Goal: Information Seeking & Learning: Learn about a topic

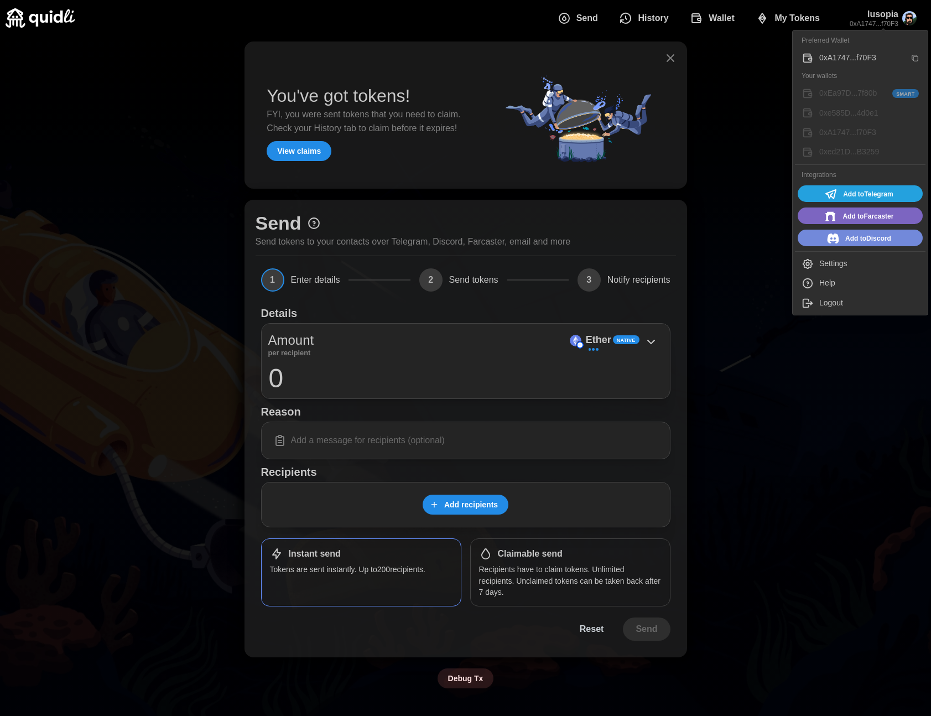
click at [837, 38] on div "Preferred Wallet" at bounding box center [860, 41] width 131 height 16
click at [838, 291] on button "Help" at bounding box center [860, 282] width 131 height 19
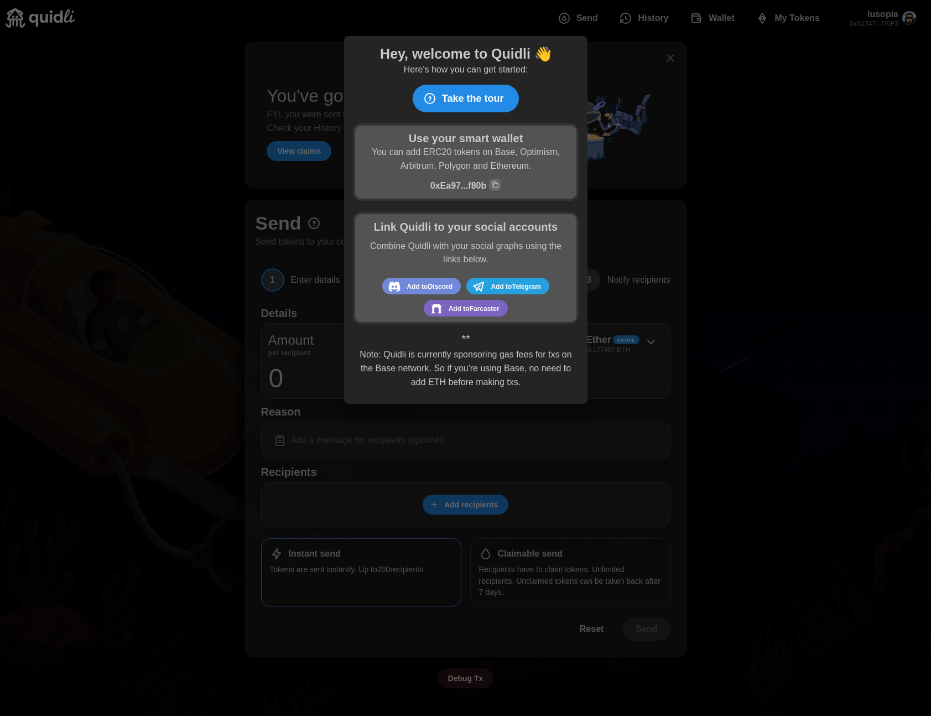
click at [462, 87] on span "Take the tour" at bounding box center [473, 98] width 62 height 27
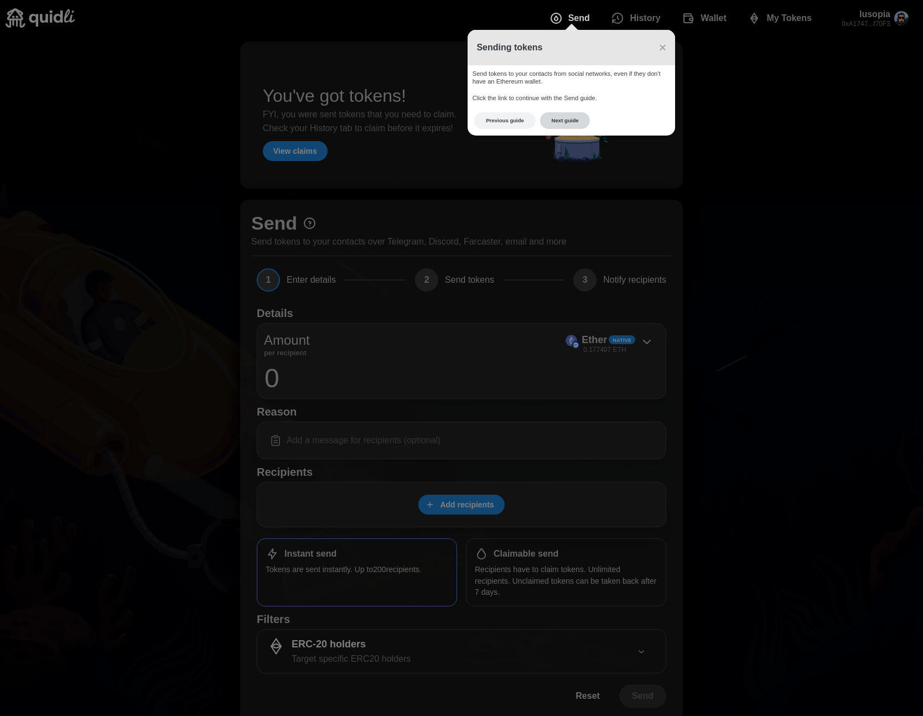
click at [542, 116] on button "Next guide" at bounding box center [565, 120] width 50 height 17
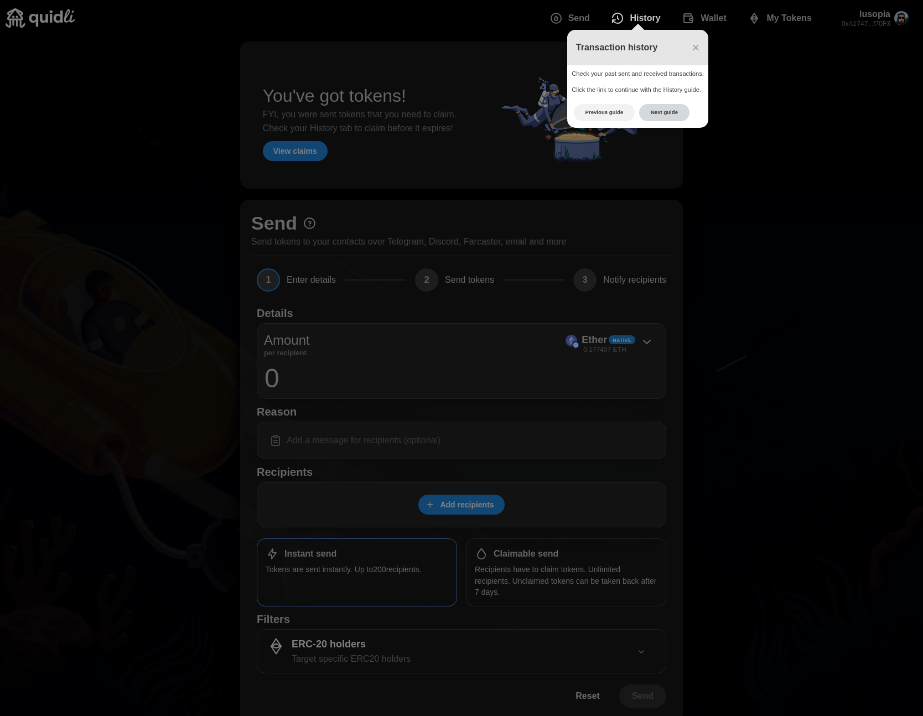
click at [654, 107] on button "Next guide" at bounding box center [664, 112] width 50 height 17
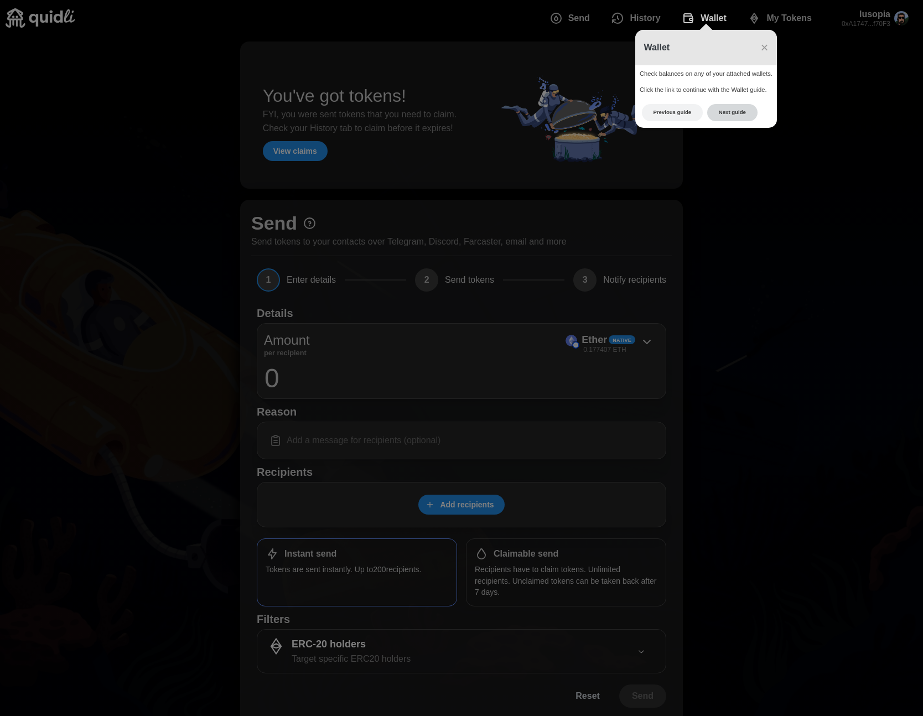
click at [737, 117] on button "Next guide" at bounding box center [732, 112] width 50 height 17
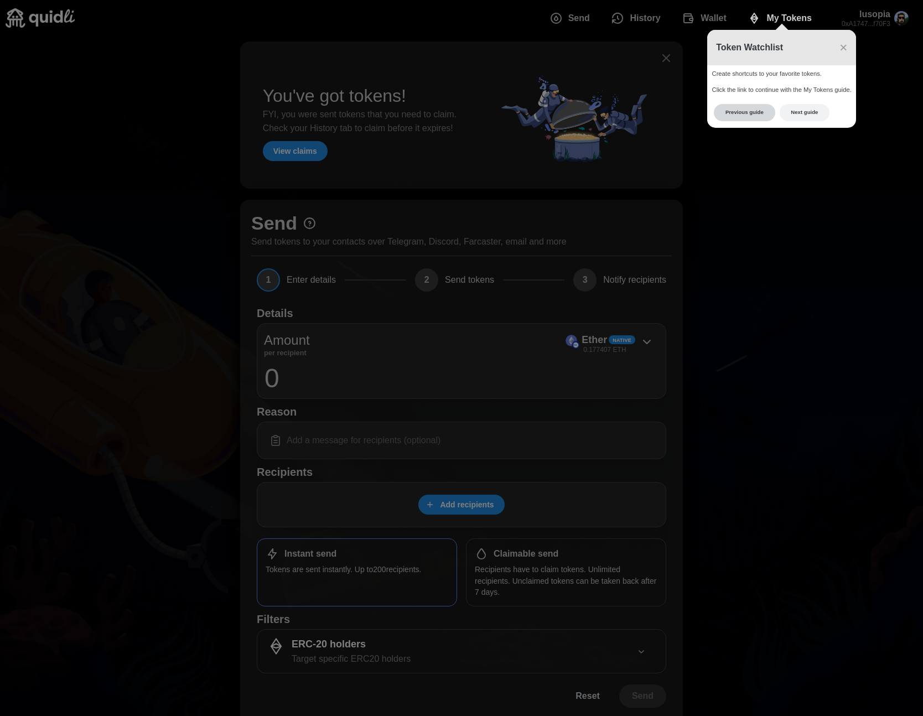
click at [740, 107] on button "Previous guide" at bounding box center [744, 112] width 61 height 17
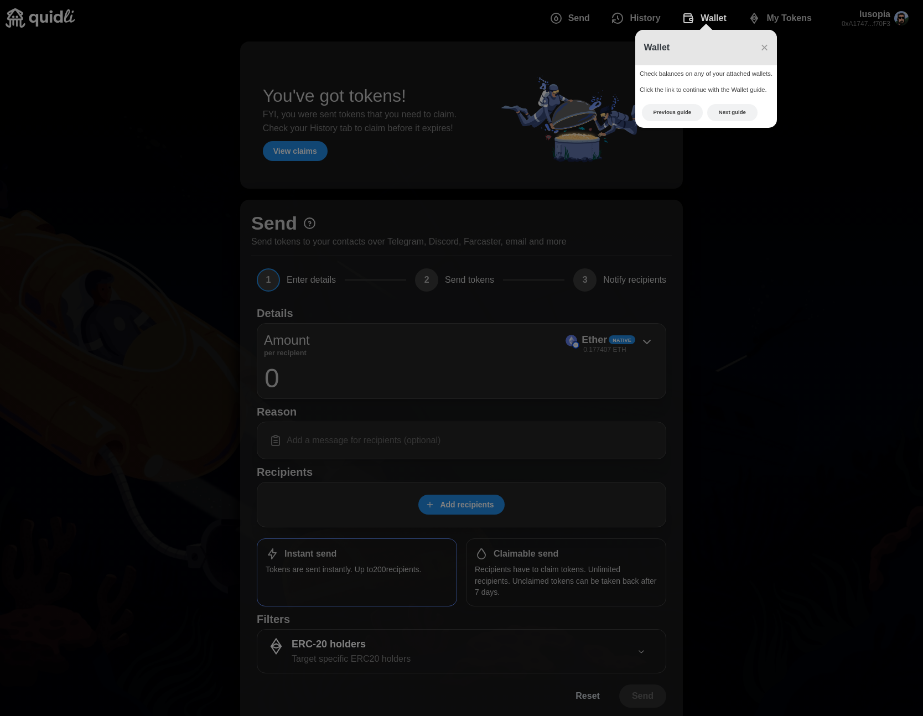
click at [688, 100] on div "Wallet × Check balances on any of your attached wallets. Click the link to cont…" at bounding box center [706, 79] width 142 height 98
click at [676, 106] on button "Previous guide" at bounding box center [672, 112] width 61 height 17
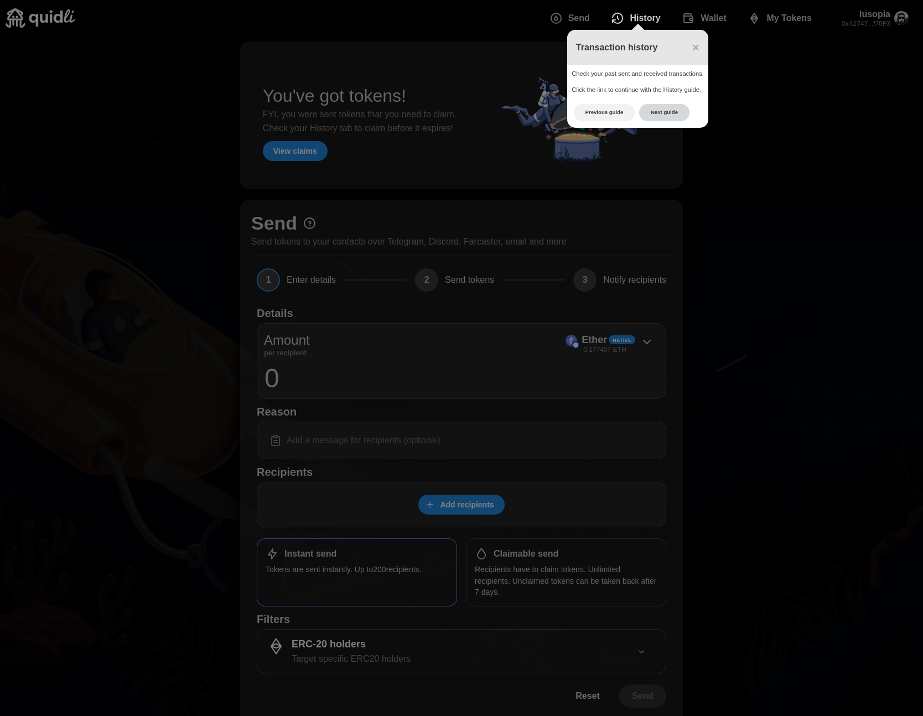
click at [666, 113] on button "Next guide" at bounding box center [664, 112] width 50 height 17
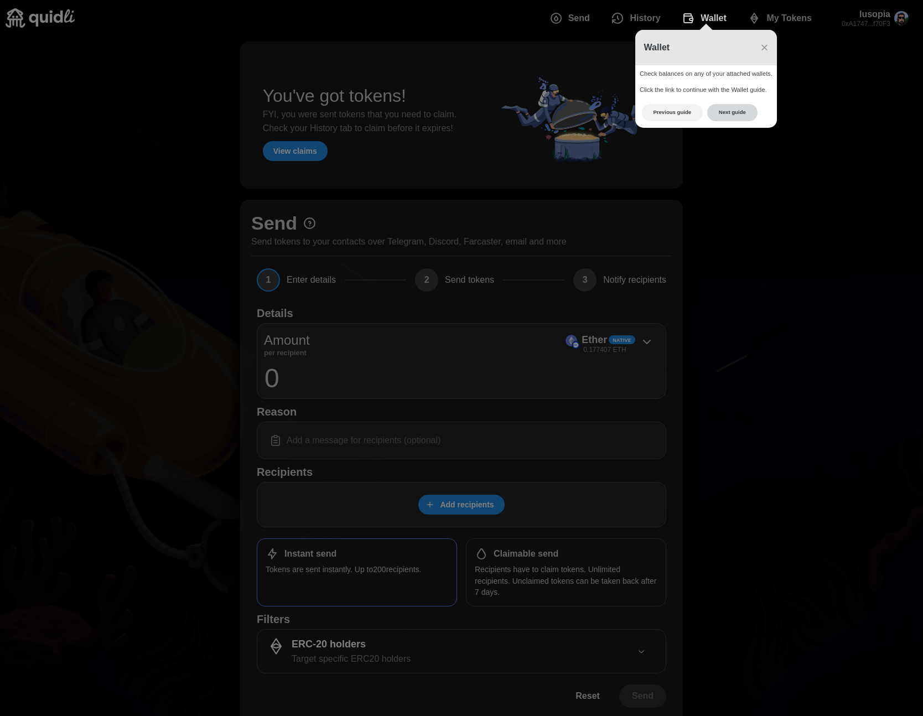
click at [729, 109] on button "Next guide" at bounding box center [732, 112] width 50 height 17
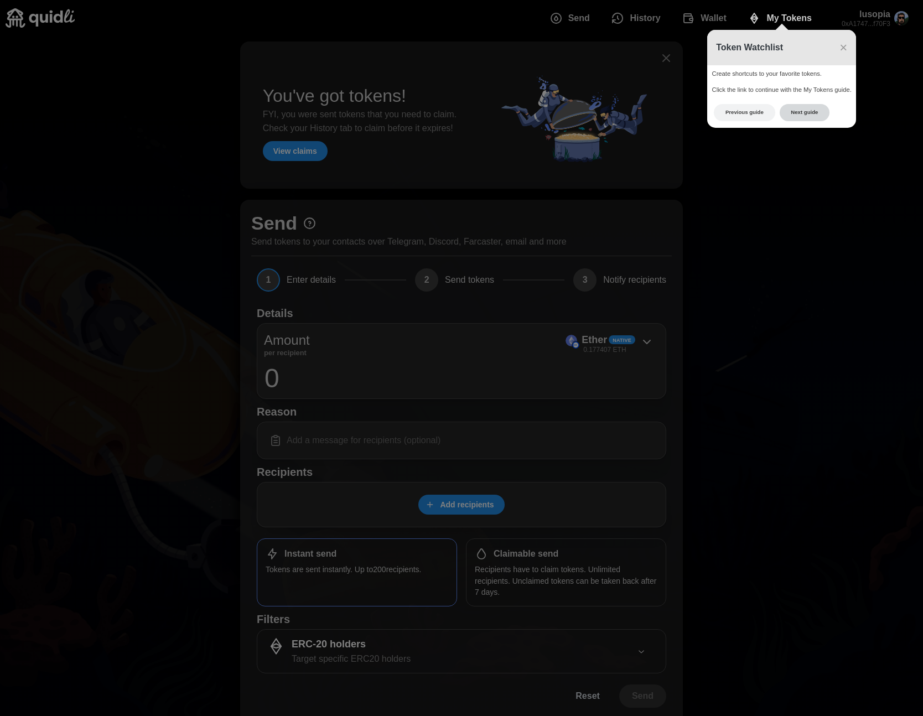
click at [793, 113] on button "Next guide" at bounding box center [805, 112] width 50 height 17
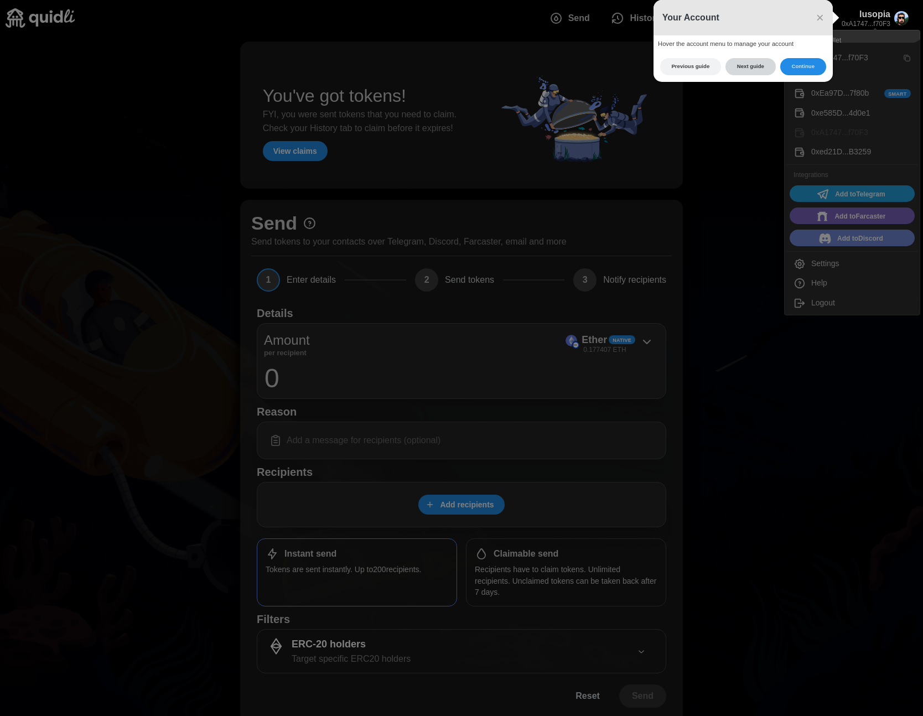
click at [757, 70] on button "Next guide" at bounding box center [751, 66] width 50 height 17
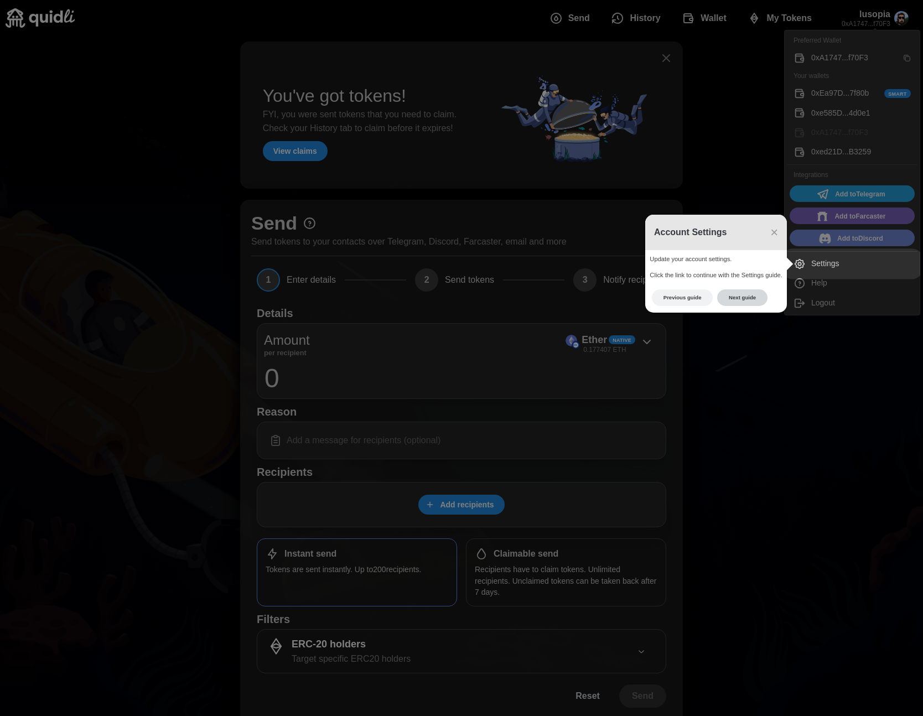
click at [753, 296] on button "Next guide" at bounding box center [742, 297] width 50 height 17
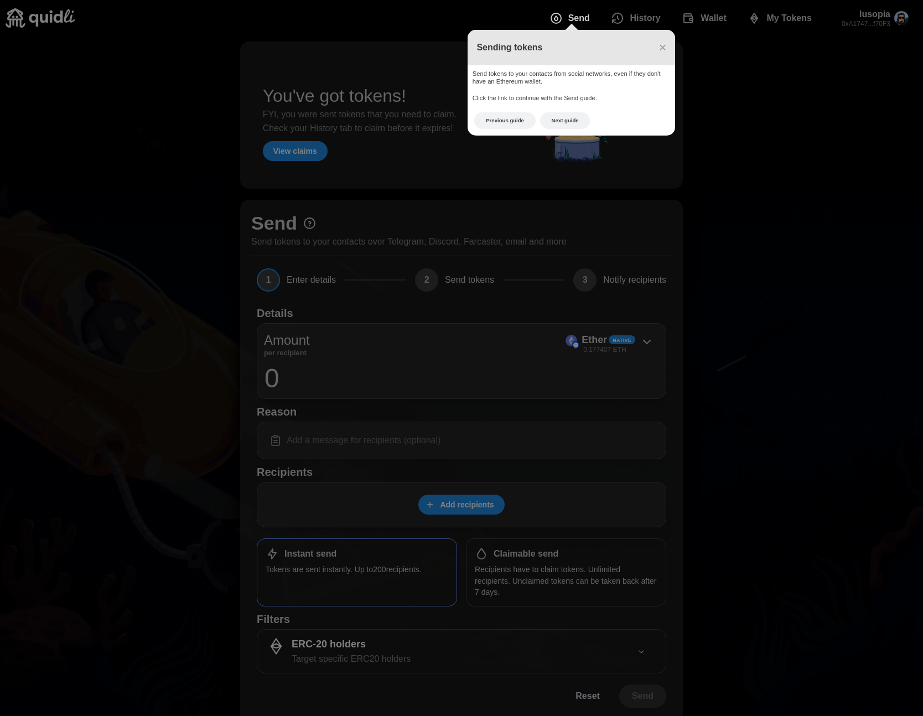
click at [569, 14] on span "Send" at bounding box center [579, 18] width 22 height 22
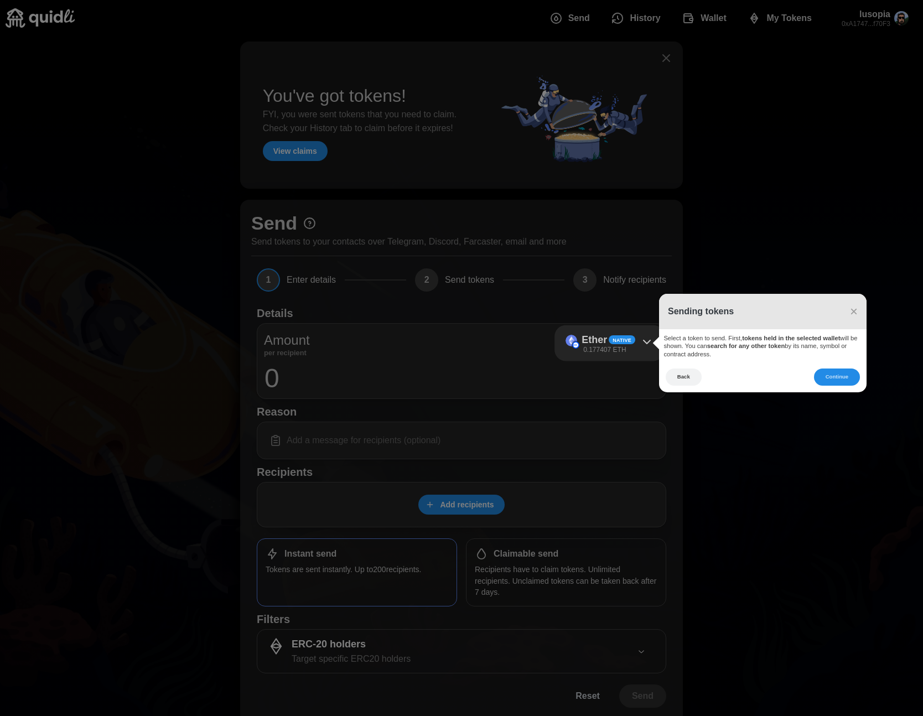
click at [848, 367] on div "Sending tokens × Select a token to send. First, tokens held in the selected wal…" at bounding box center [763, 343] width 208 height 98
click at [832, 379] on button "Continue" at bounding box center [837, 377] width 46 height 17
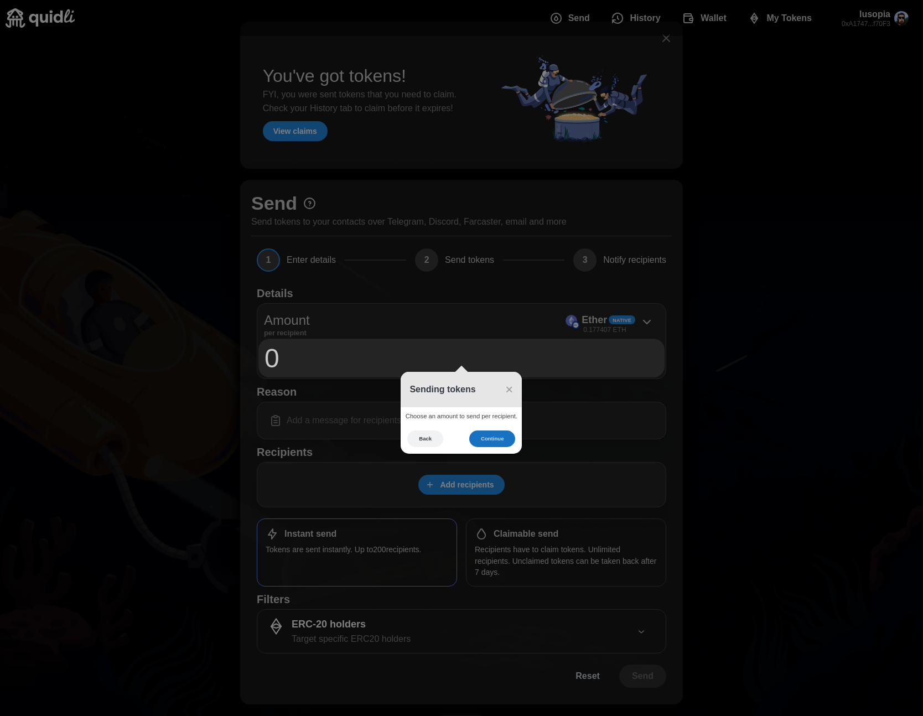
click at [492, 433] on button "Continue" at bounding box center [492, 439] width 46 height 17
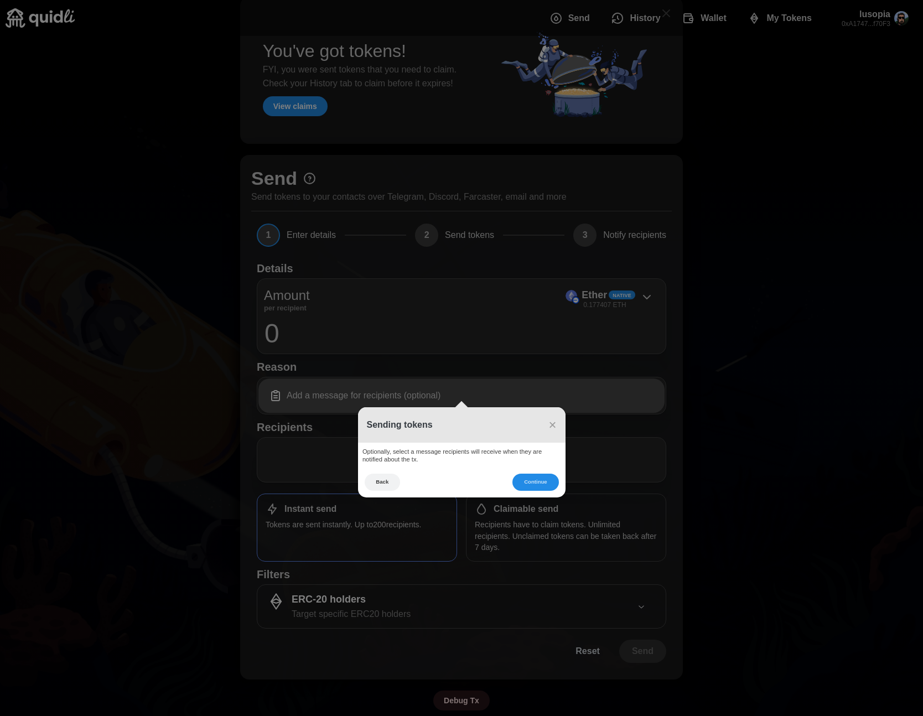
click at [563, 483] on footer "Back Continue" at bounding box center [462, 486] width 208 height 24
click at [389, 485] on button "Back" at bounding box center [383, 482] width 36 height 17
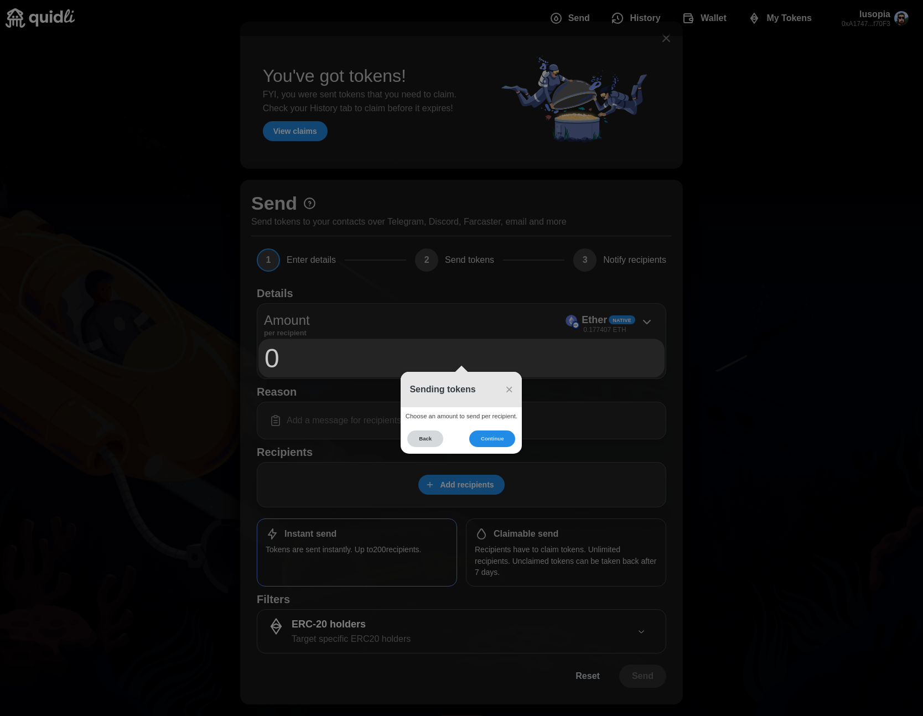
click at [419, 436] on button "Back" at bounding box center [425, 439] width 36 height 17
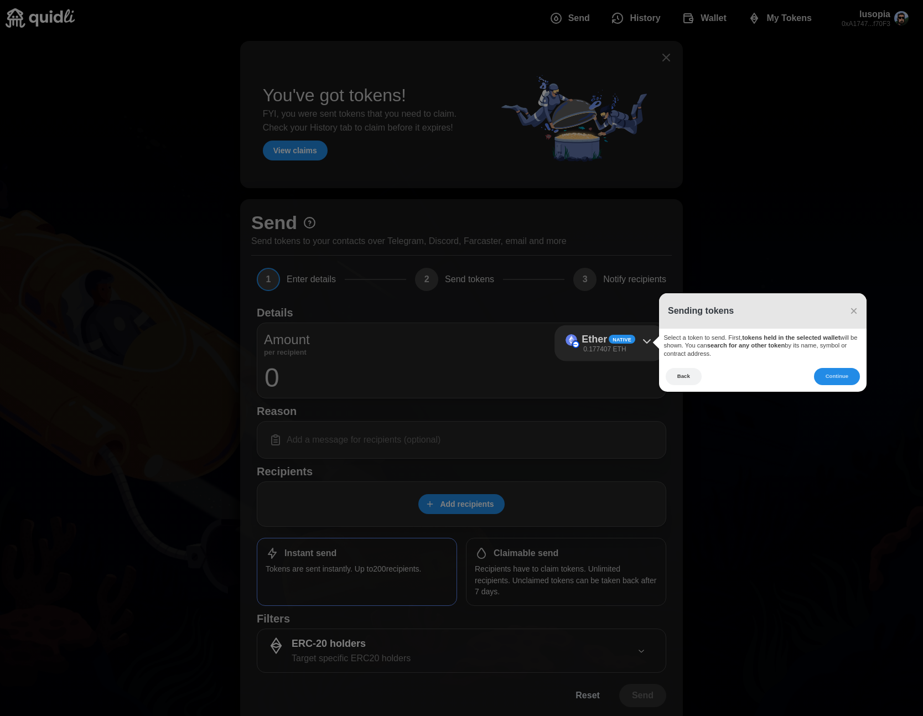
scroll to position [0, 0]
click at [683, 376] on button "Back" at bounding box center [684, 377] width 36 height 17
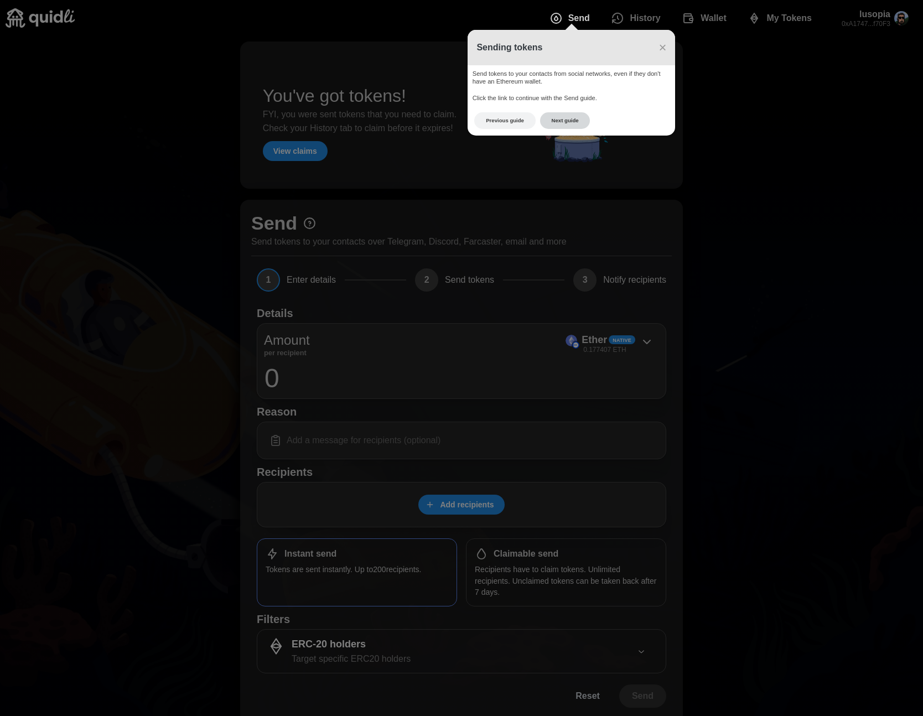
click at [561, 113] on button "Next guide" at bounding box center [565, 120] width 50 height 17
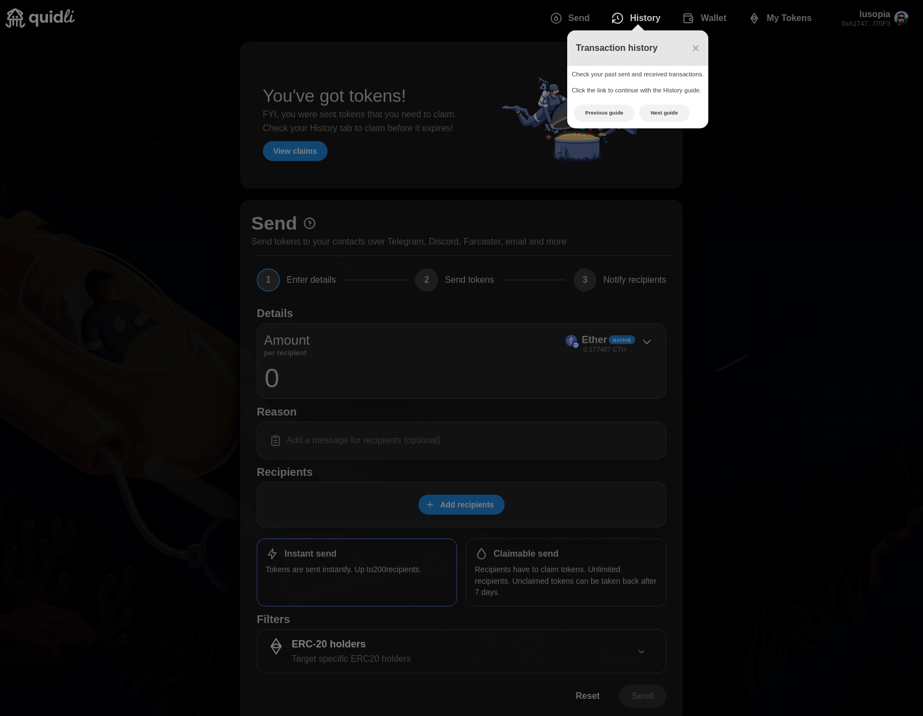
click at [651, 13] on span "History" at bounding box center [645, 18] width 30 height 22
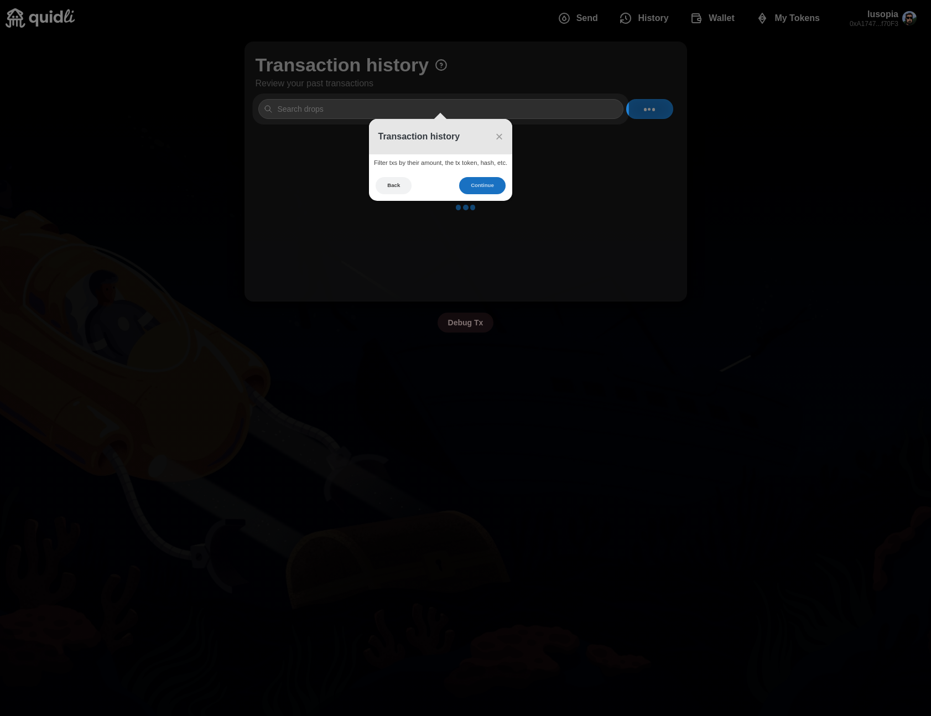
click at [478, 183] on button "Continue" at bounding box center [482, 185] width 46 height 17
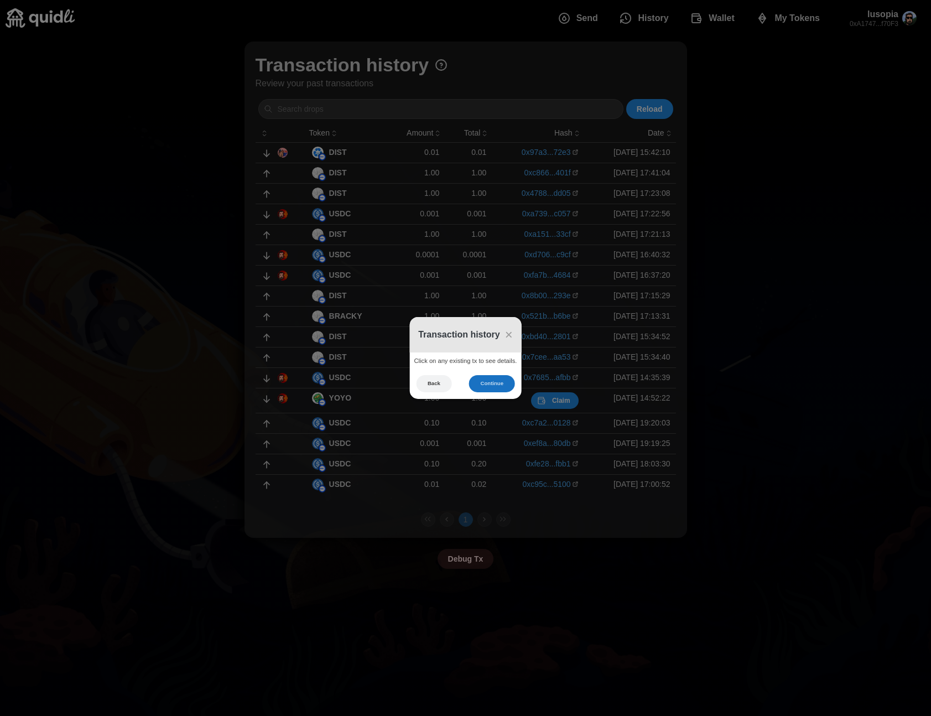
click at [491, 377] on button "Continue" at bounding box center [492, 383] width 46 height 17
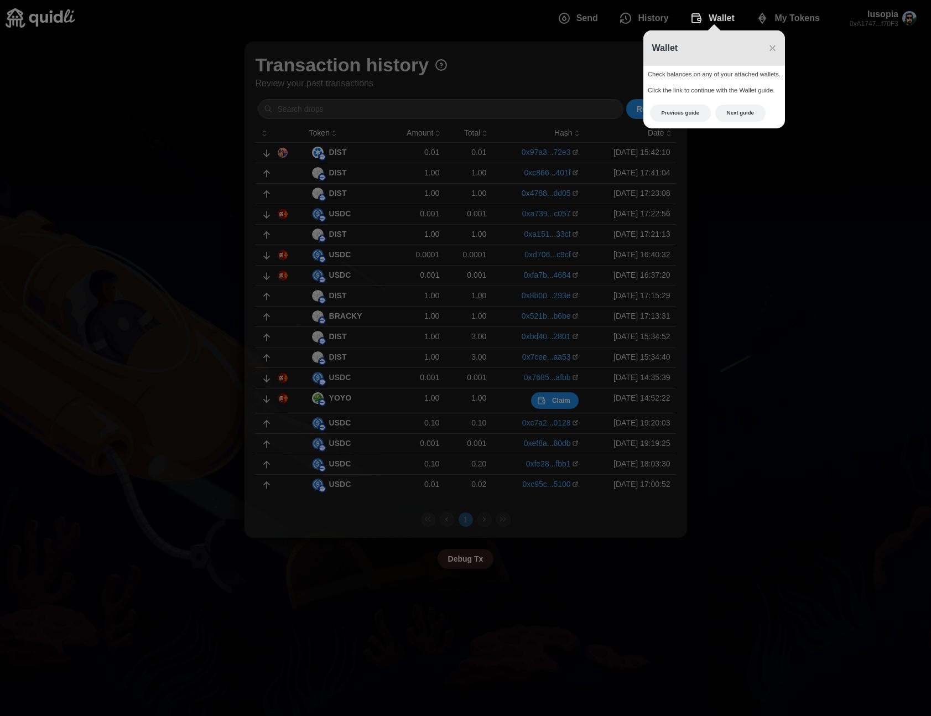
click at [719, 15] on span "Wallet" at bounding box center [722, 18] width 26 height 22
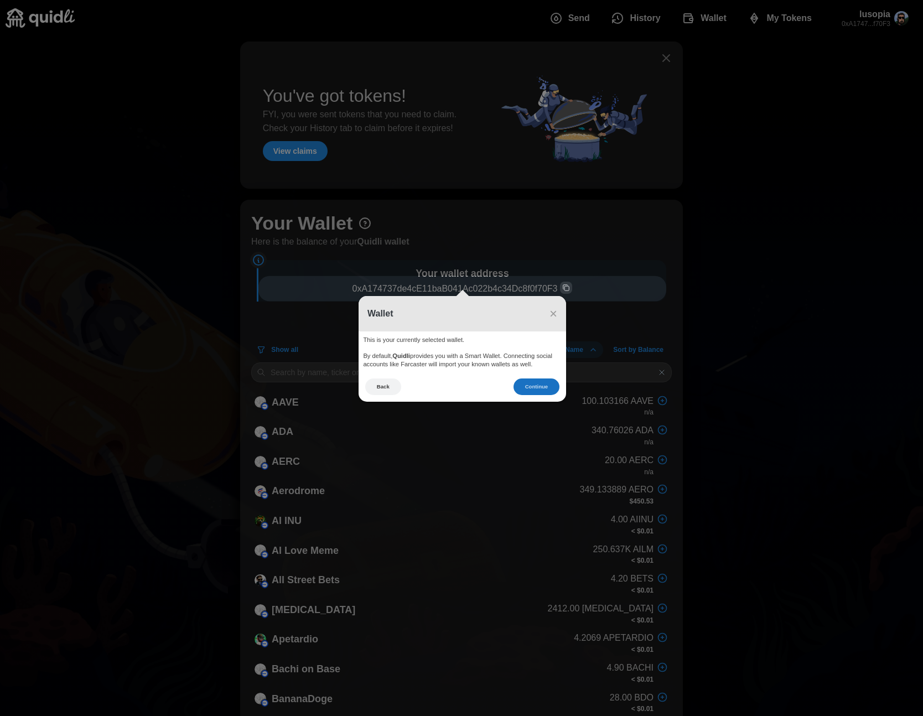
click at [532, 384] on button "Continue" at bounding box center [537, 387] width 46 height 17
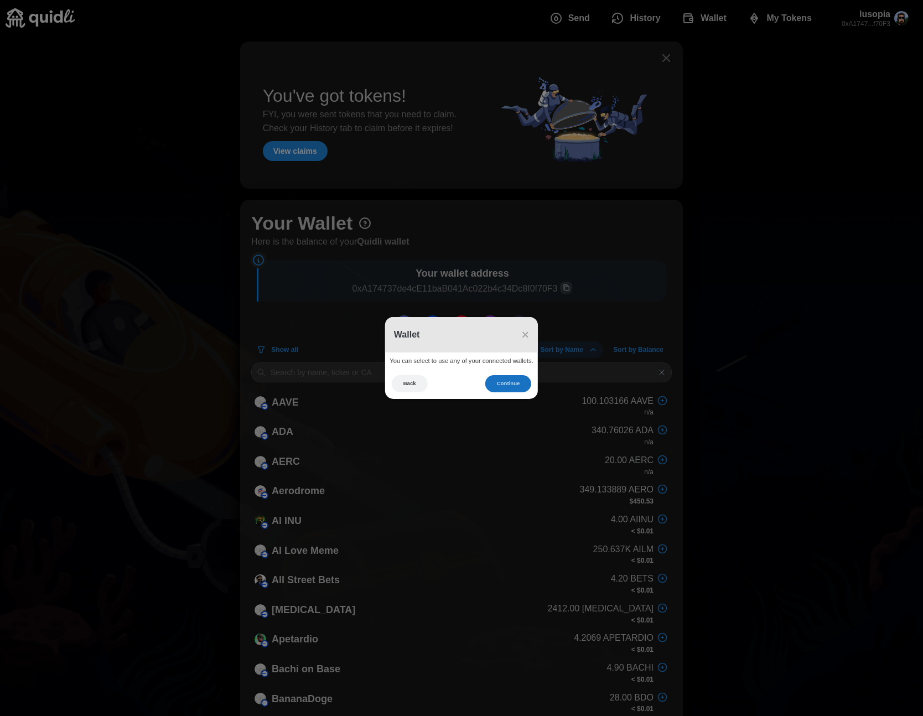
click at [504, 386] on button "Continue" at bounding box center [508, 383] width 46 height 17
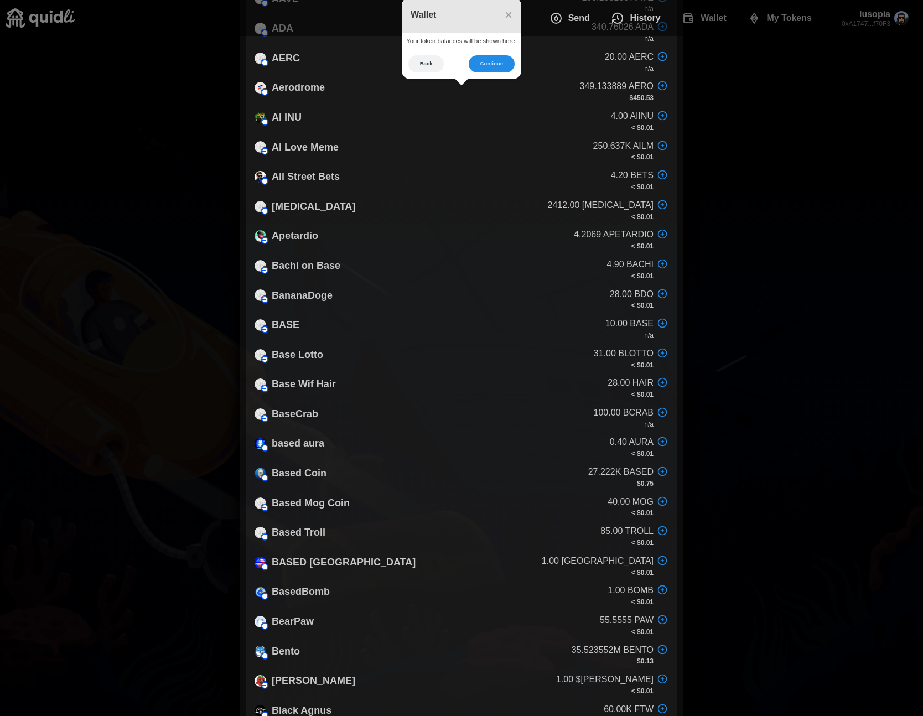
scroll to position [404, 0]
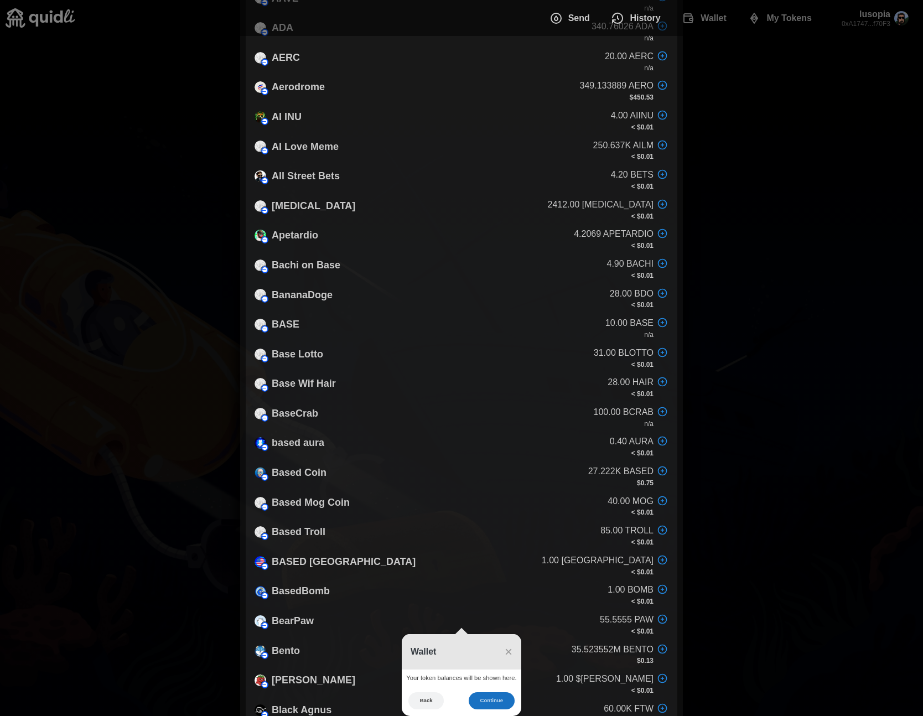
click at [496, 704] on button "Continue" at bounding box center [492, 700] width 46 height 17
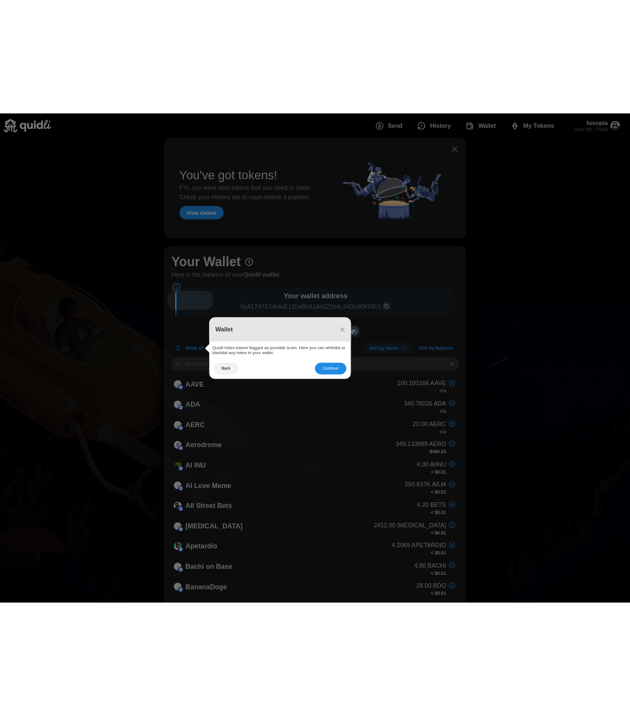
scroll to position [0, 0]
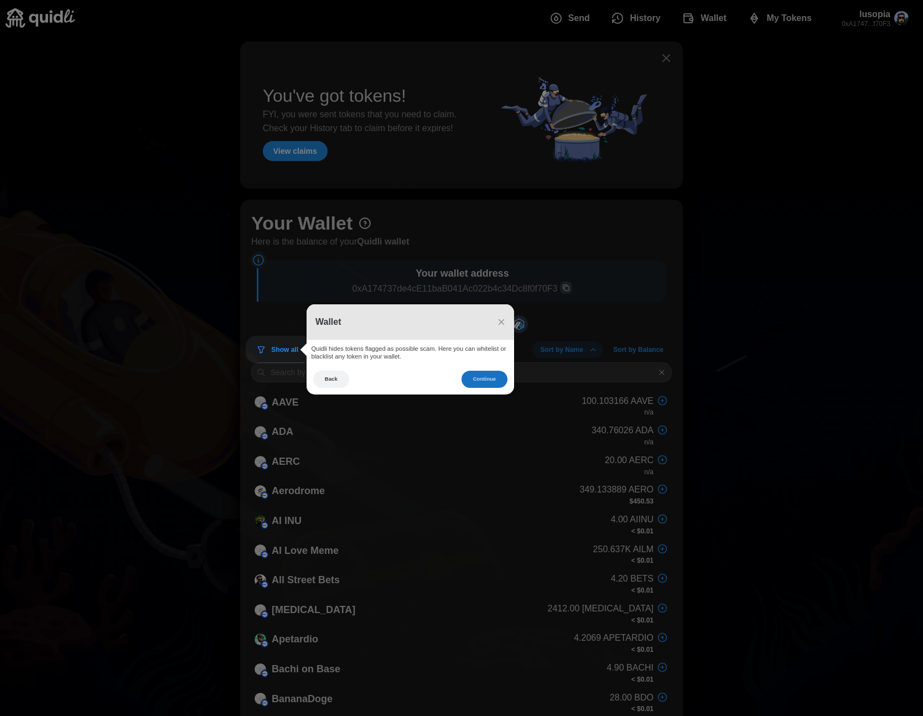
click at [479, 375] on button "Continue" at bounding box center [485, 379] width 46 height 17
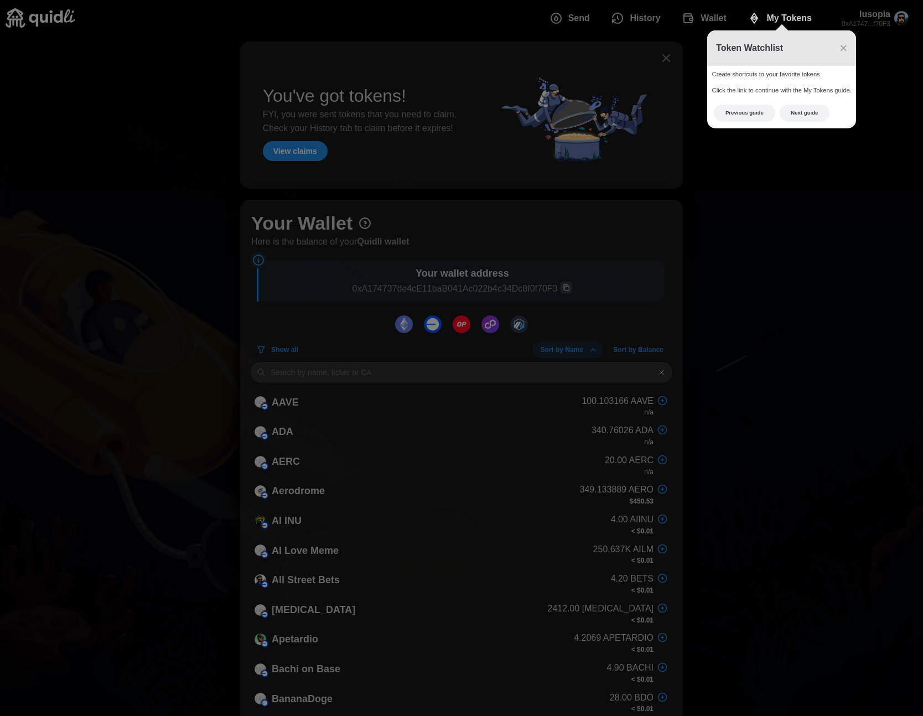
click at [772, 23] on span "My Tokens" at bounding box center [789, 18] width 45 height 22
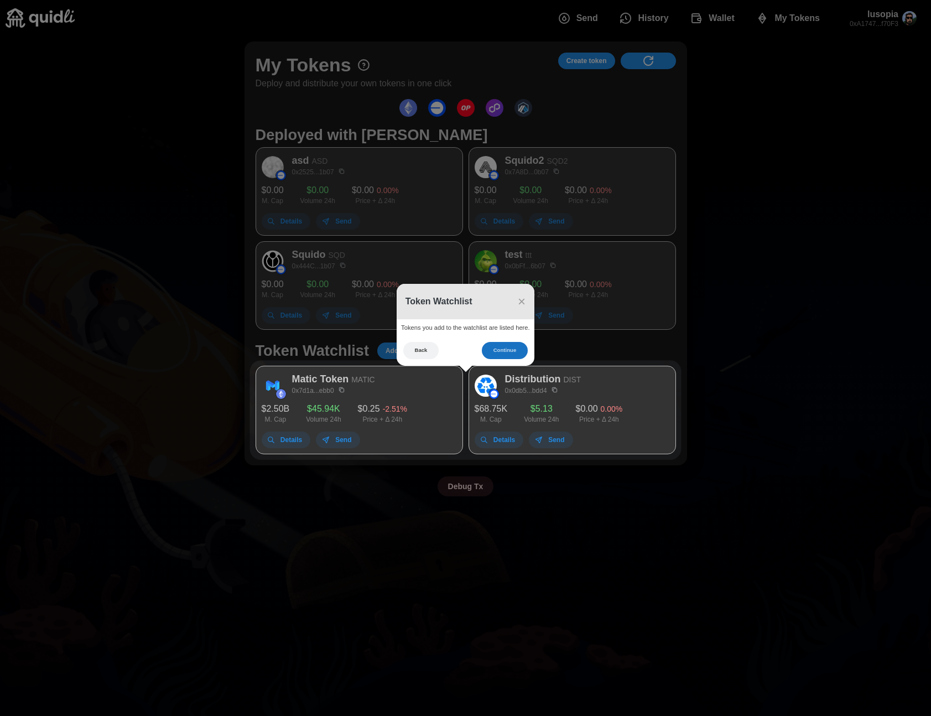
click at [500, 356] on button "Continue" at bounding box center [505, 350] width 46 height 17
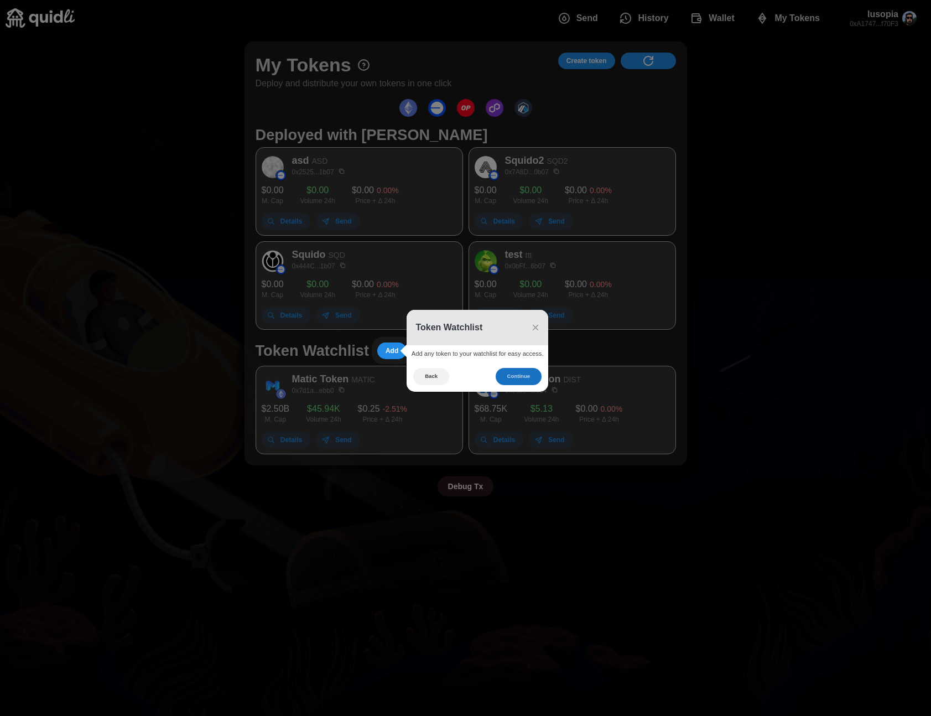
click at [500, 375] on button "Continue" at bounding box center [519, 376] width 46 height 17
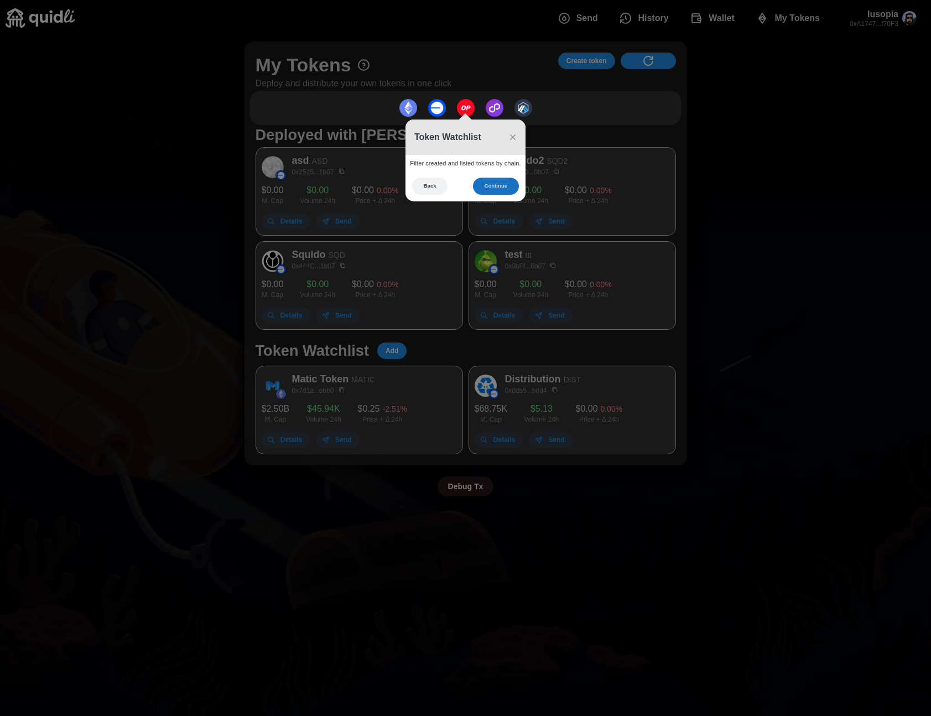
click at [499, 185] on button "Continue" at bounding box center [496, 186] width 46 height 17
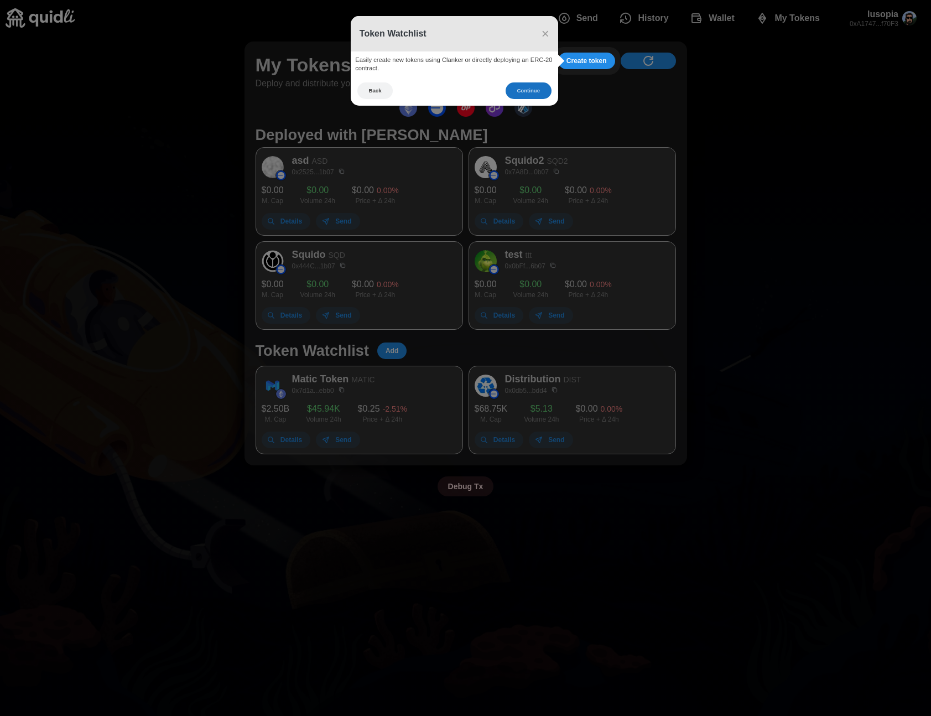
click at [529, 95] on button "Continue" at bounding box center [529, 90] width 46 height 17
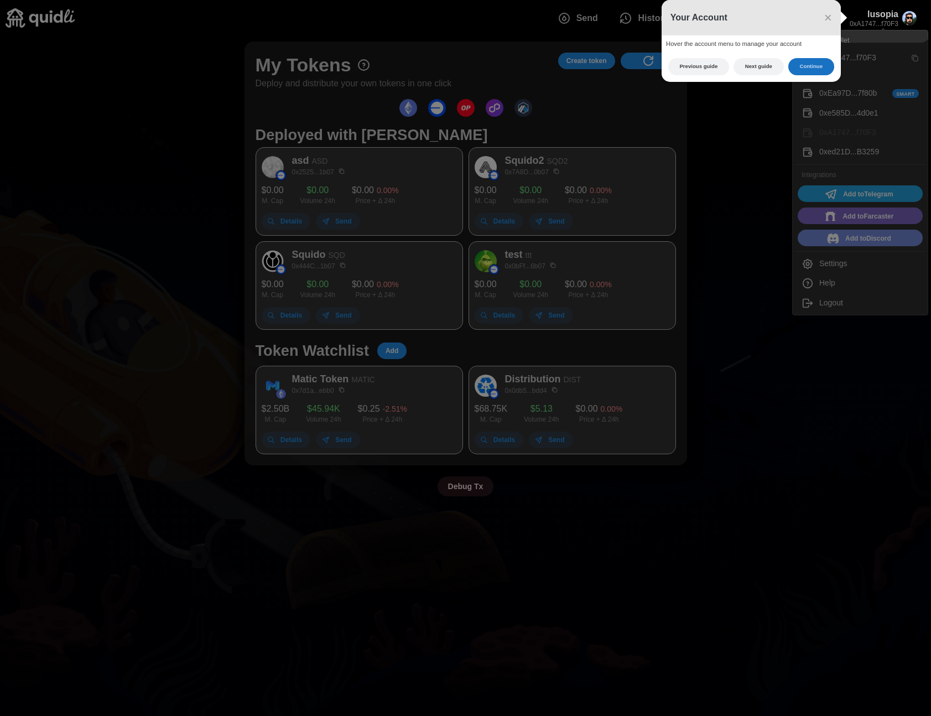
click at [807, 65] on button "Continue" at bounding box center [812, 66] width 46 height 17
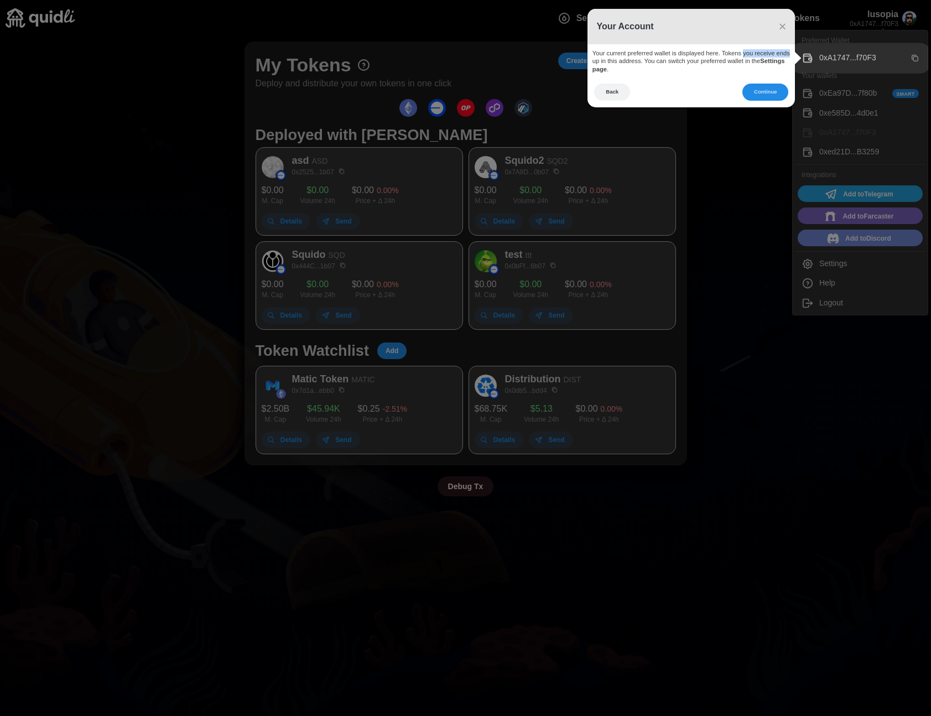
drag, startPoint x: 746, startPoint y: 55, endPoint x: 794, endPoint y: 55, distance: 47.6
click at [794, 55] on div "Your current preferred wallet is displayed here. Tokens you receive ends up in …" at bounding box center [692, 60] width 208 height 33
copy div "you receive ends"
click at [752, 91] on button "Continue" at bounding box center [766, 92] width 46 height 17
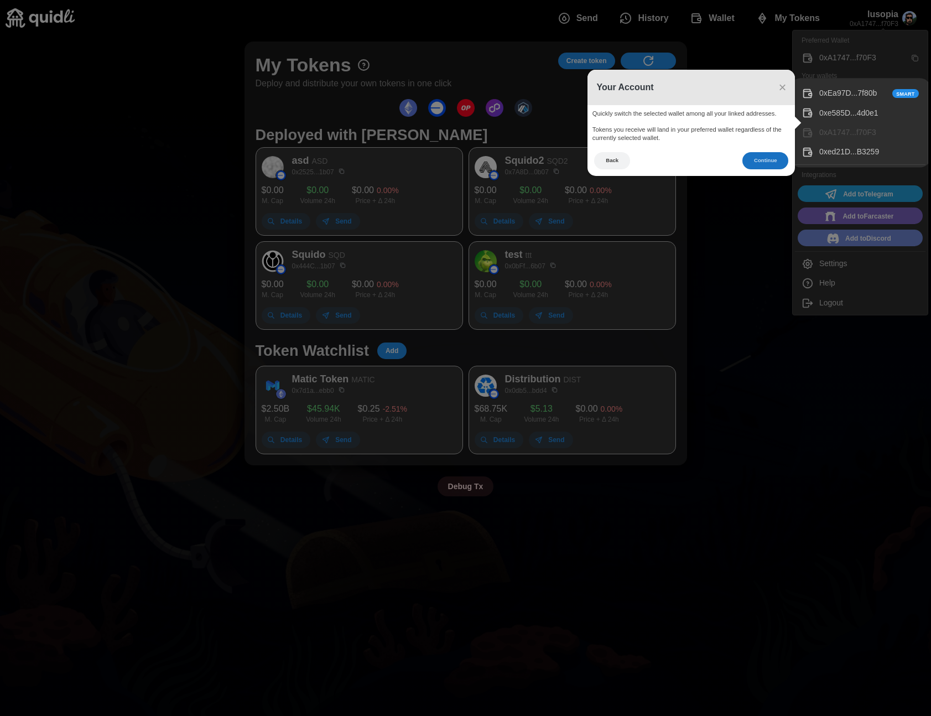
click at [757, 160] on button "Continue" at bounding box center [766, 160] width 46 height 17
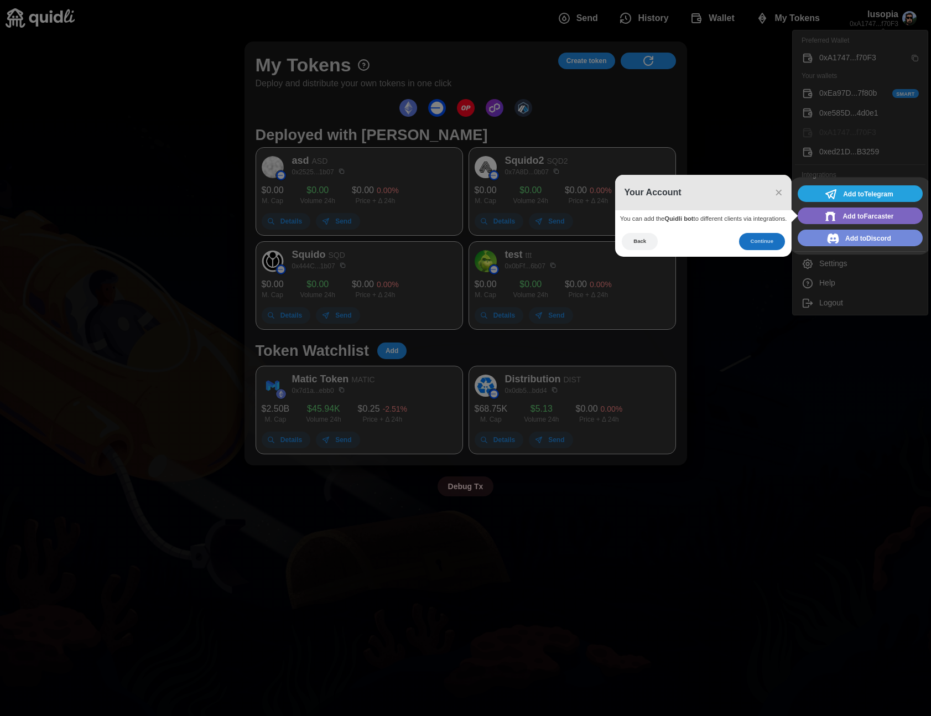
click at [759, 242] on button "Continue" at bounding box center [762, 241] width 46 height 17
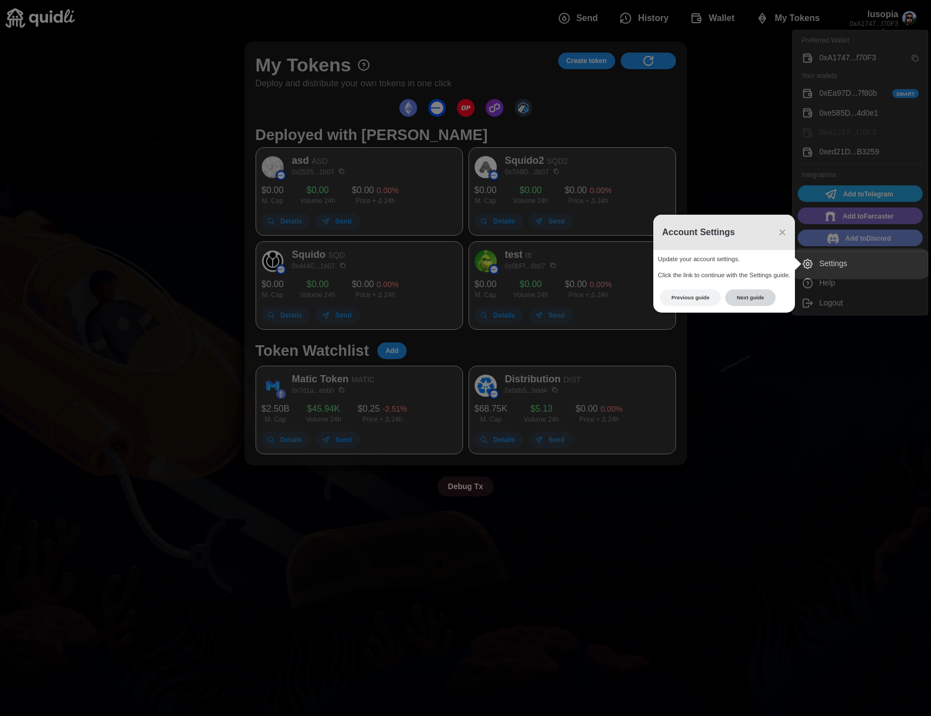
click at [760, 299] on button "Next guide" at bounding box center [751, 297] width 50 height 17
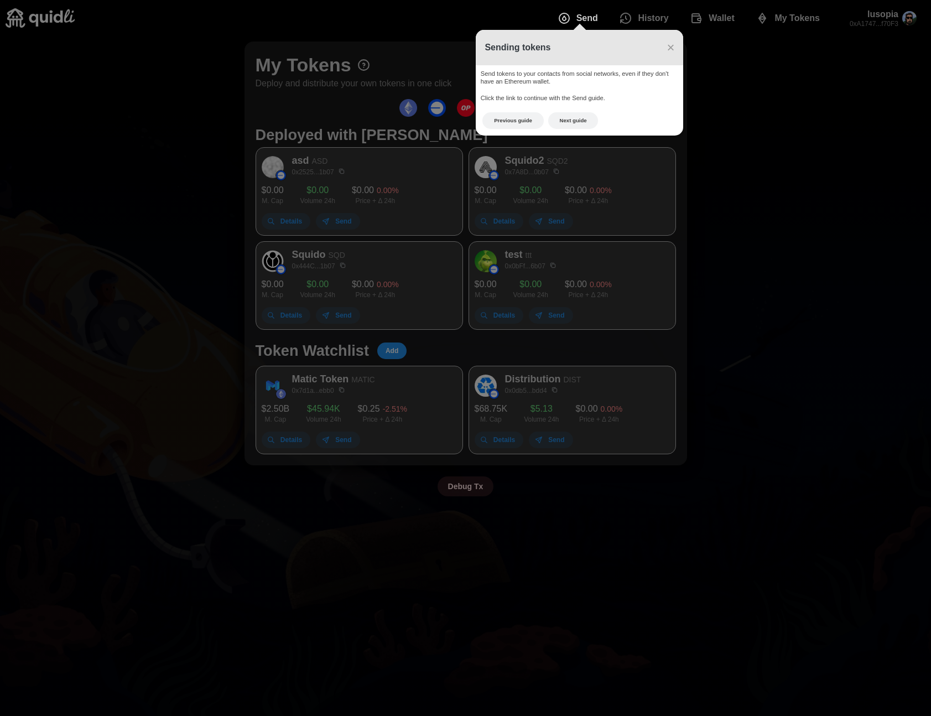
click at [521, 114] on button "Previous guide" at bounding box center [513, 120] width 61 height 17
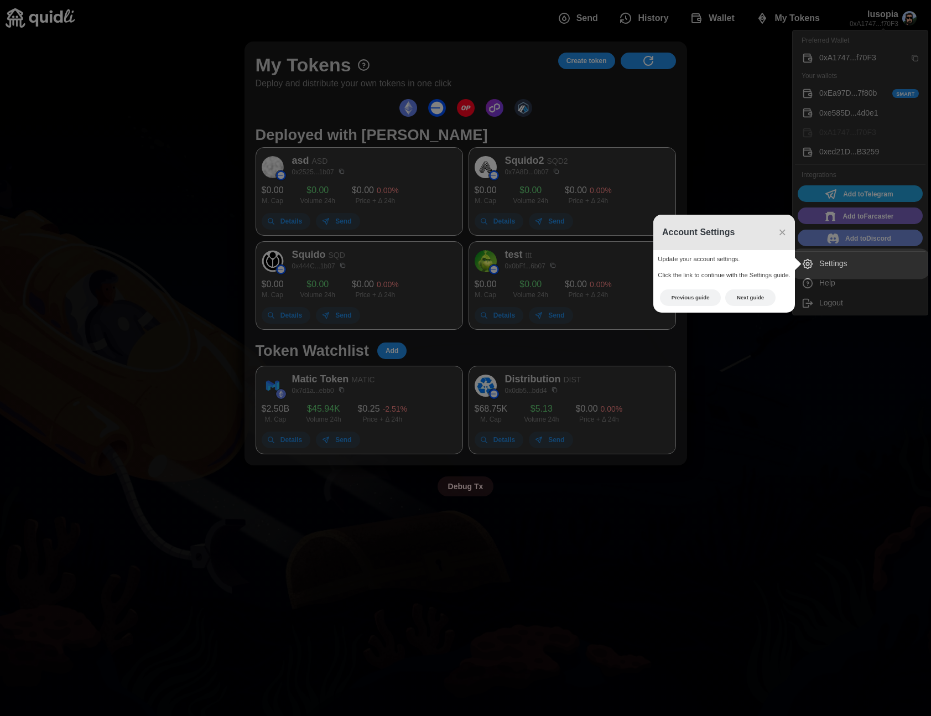
click at [839, 258] on div "Settings" at bounding box center [870, 264] width 100 height 12
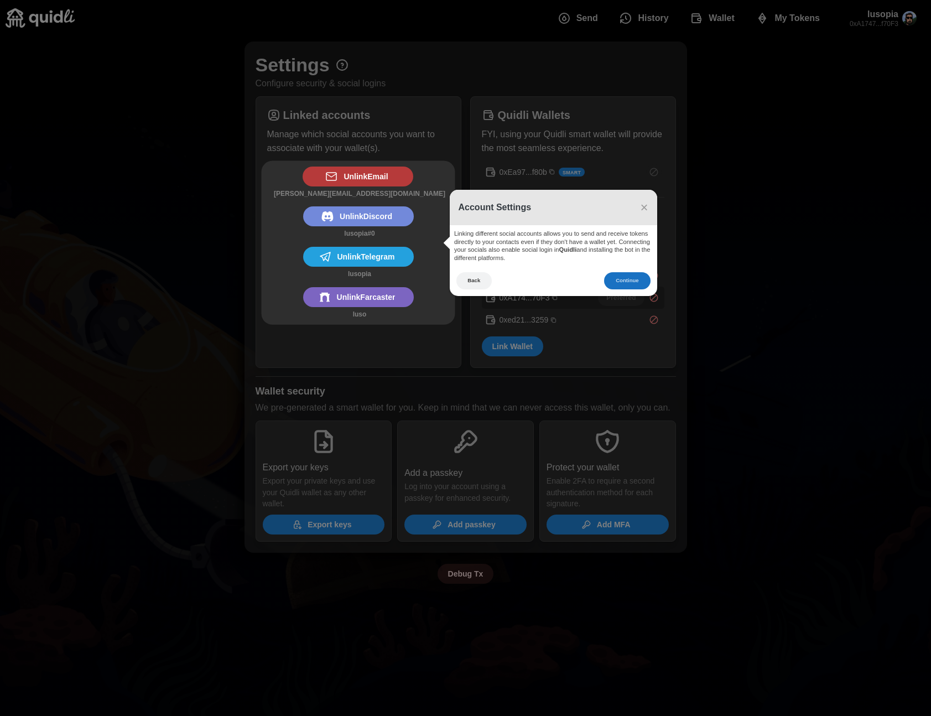
click at [628, 276] on button "Continue" at bounding box center [627, 280] width 46 height 17
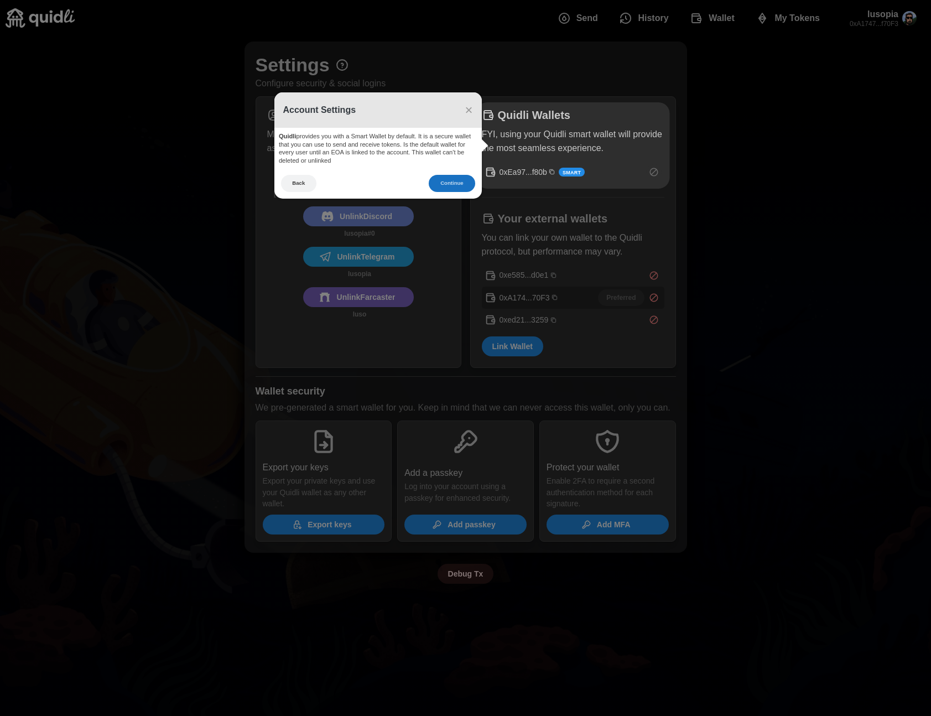
click at [448, 178] on button "Continue" at bounding box center [452, 183] width 46 height 17
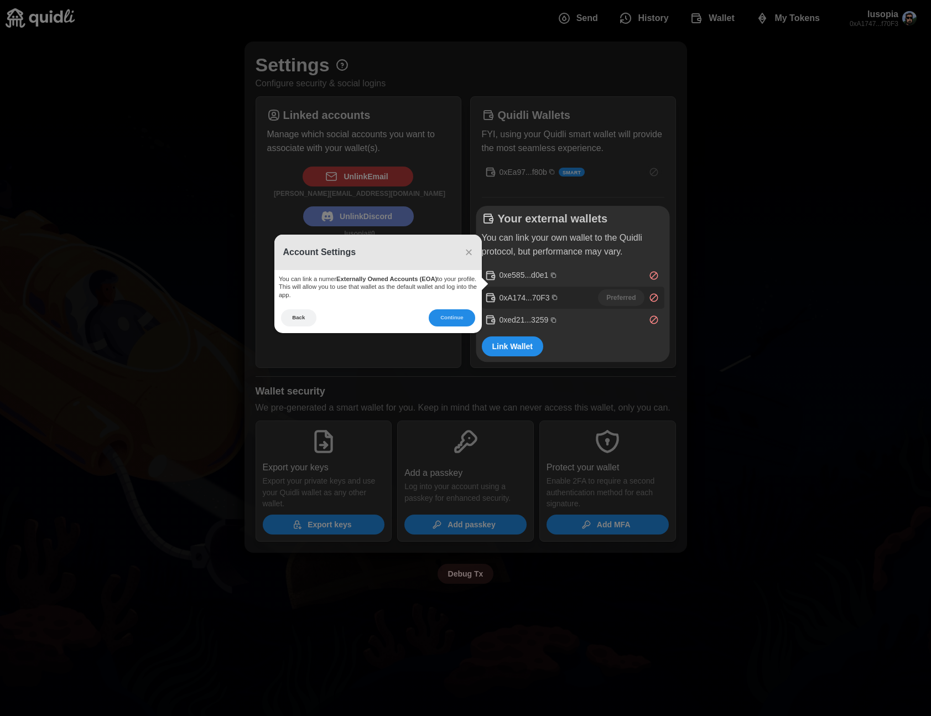
click at [440, 336] on icon at bounding box center [465, 358] width 931 height 716
click at [457, 320] on button "Continue" at bounding box center [452, 317] width 46 height 17
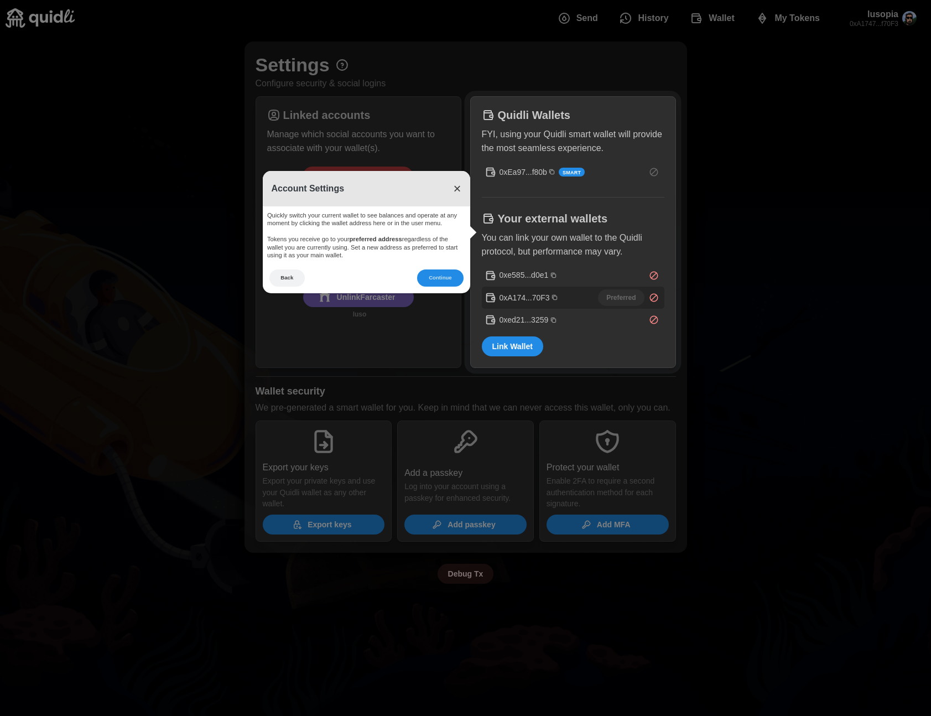
click at [454, 189] on span "×" at bounding box center [457, 188] width 8 height 15
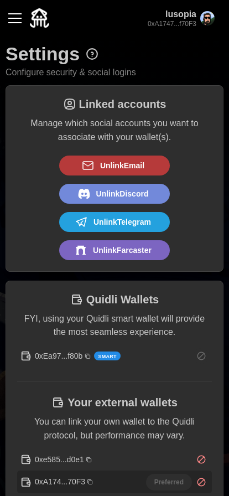
click at [16, 18] on div "button" at bounding box center [14, 18] width 13 height 1
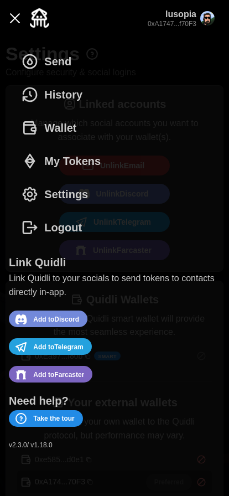
click at [57, 415] on span "Take the tour" at bounding box center [53, 418] width 41 height 15
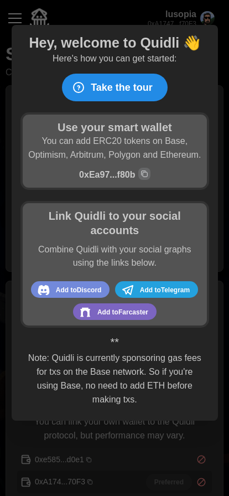
click at [92, 84] on span "Take the tour" at bounding box center [122, 87] width 62 height 27
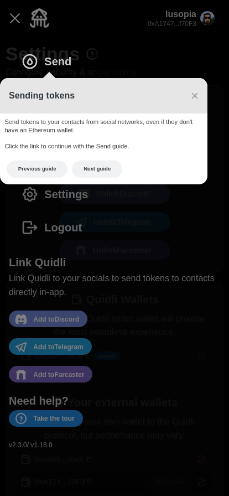
click at [89, 172] on button "Next guide" at bounding box center [97, 168] width 50 height 17
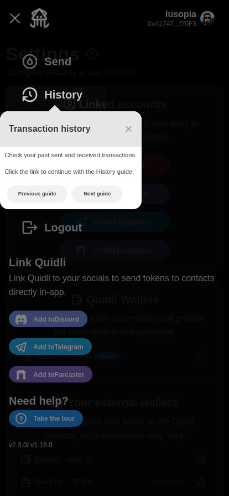
click at [94, 193] on button "Next guide" at bounding box center [97, 193] width 50 height 17
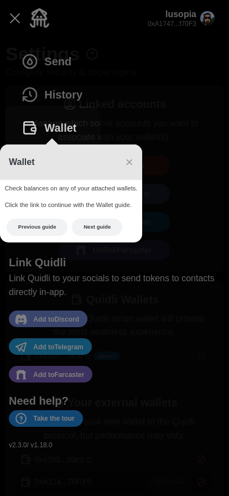
click at [101, 228] on button "Next guide" at bounding box center [97, 227] width 50 height 17
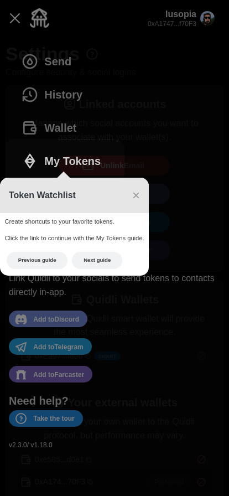
click at [102, 260] on button "Next guide" at bounding box center [97, 260] width 50 height 17
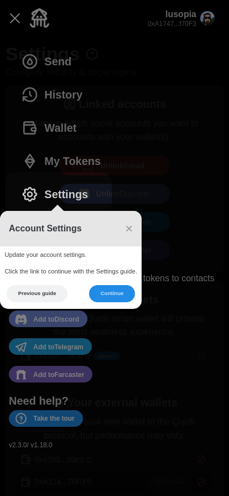
click at [104, 294] on button "Continue" at bounding box center [112, 293] width 46 height 17
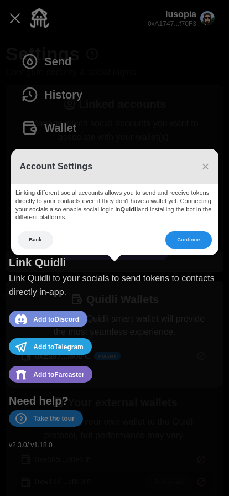
click at [197, 246] on button "Continue" at bounding box center [188, 239] width 46 height 17
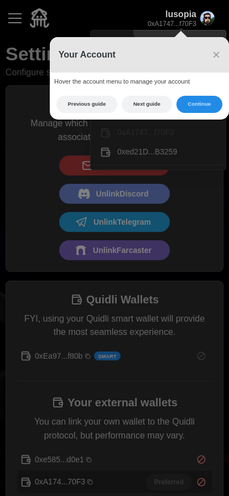
click at [216, 53] on span "×" at bounding box center [217, 54] width 8 height 15
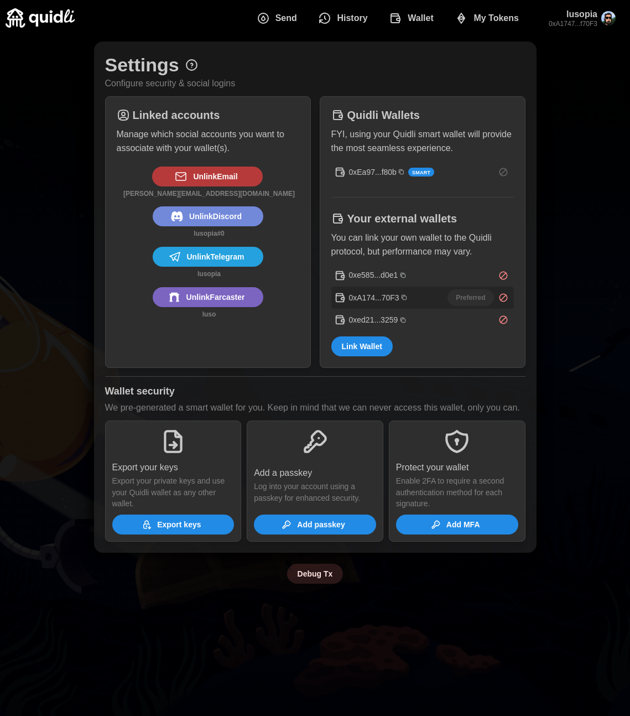
click at [495, 14] on span "My Tokens" at bounding box center [496, 18] width 45 height 22
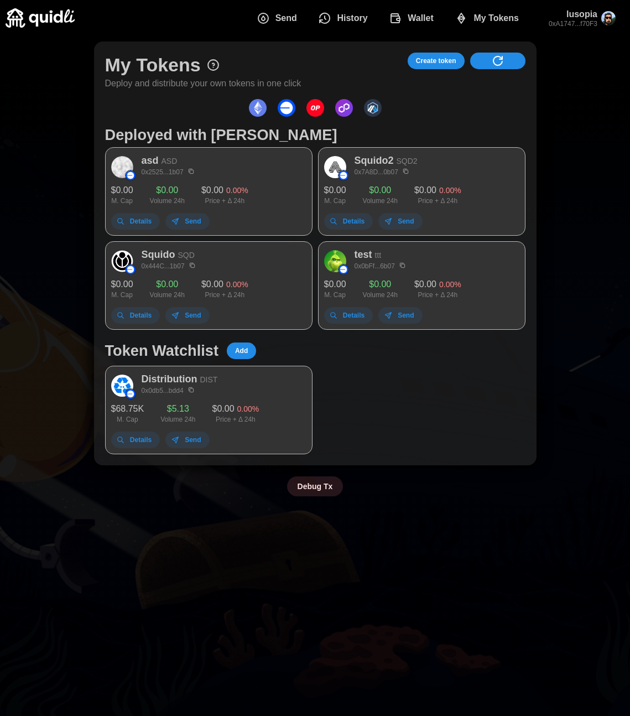
click at [413, 161] on p "SQD2" at bounding box center [407, 162] width 21 height 12
click at [184, 385] on p "0x0db5...bdd4" at bounding box center [180, 390] width 76 height 11
click at [180, 377] on p "Distribution" at bounding box center [170, 379] width 56 height 15
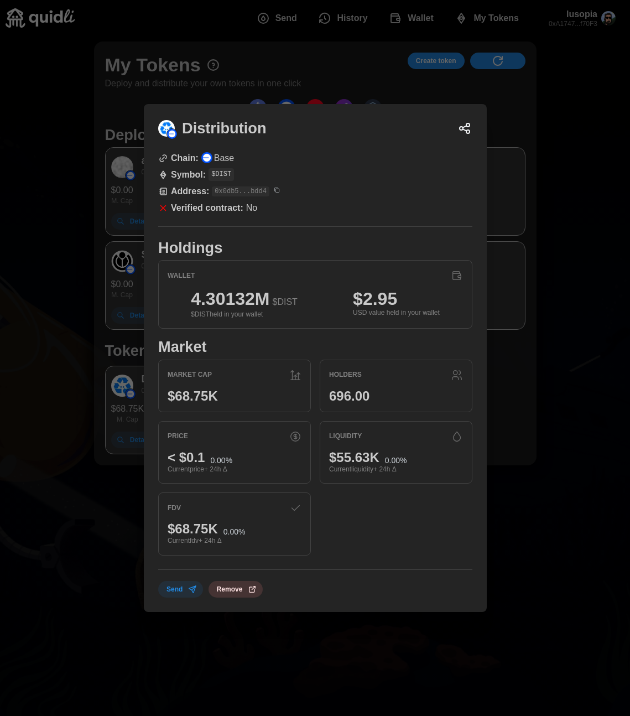
click at [101, 376] on div at bounding box center [315, 358] width 630 height 716
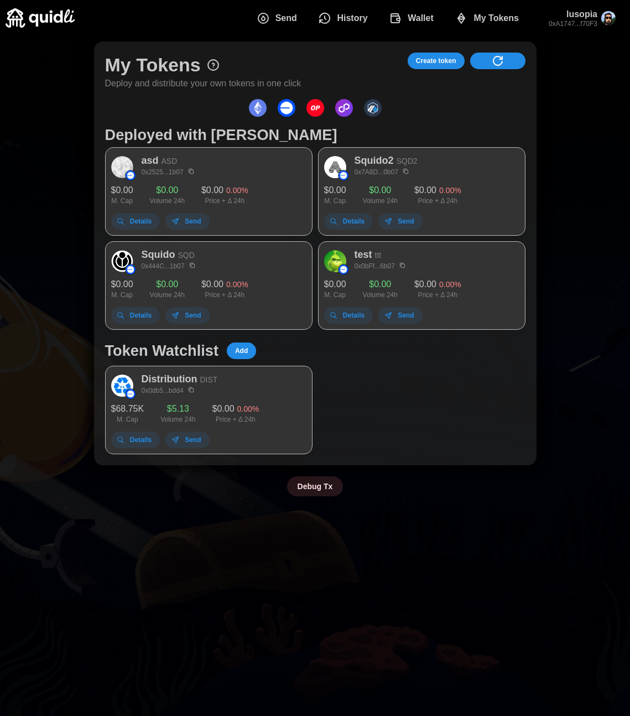
click at [365, 252] on p "test" at bounding box center [364, 254] width 18 height 15
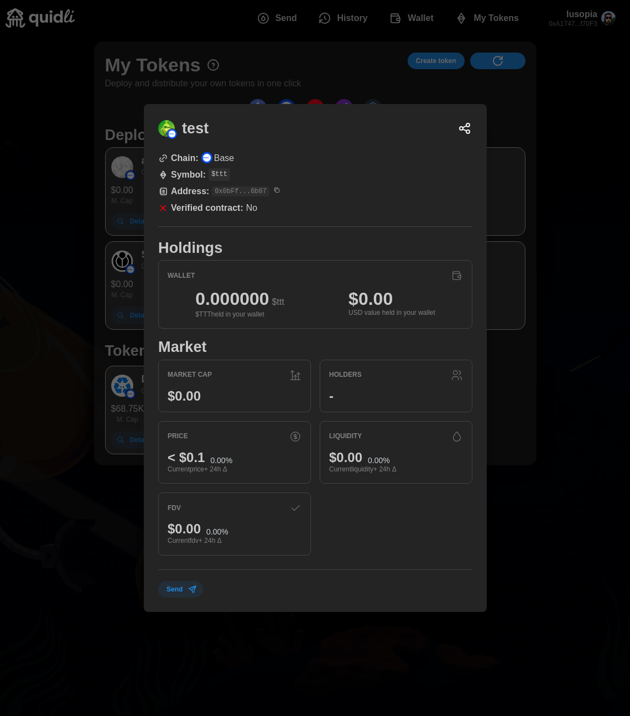
click at [69, 333] on div at bounding box center [315, 358] width 630 height 716
